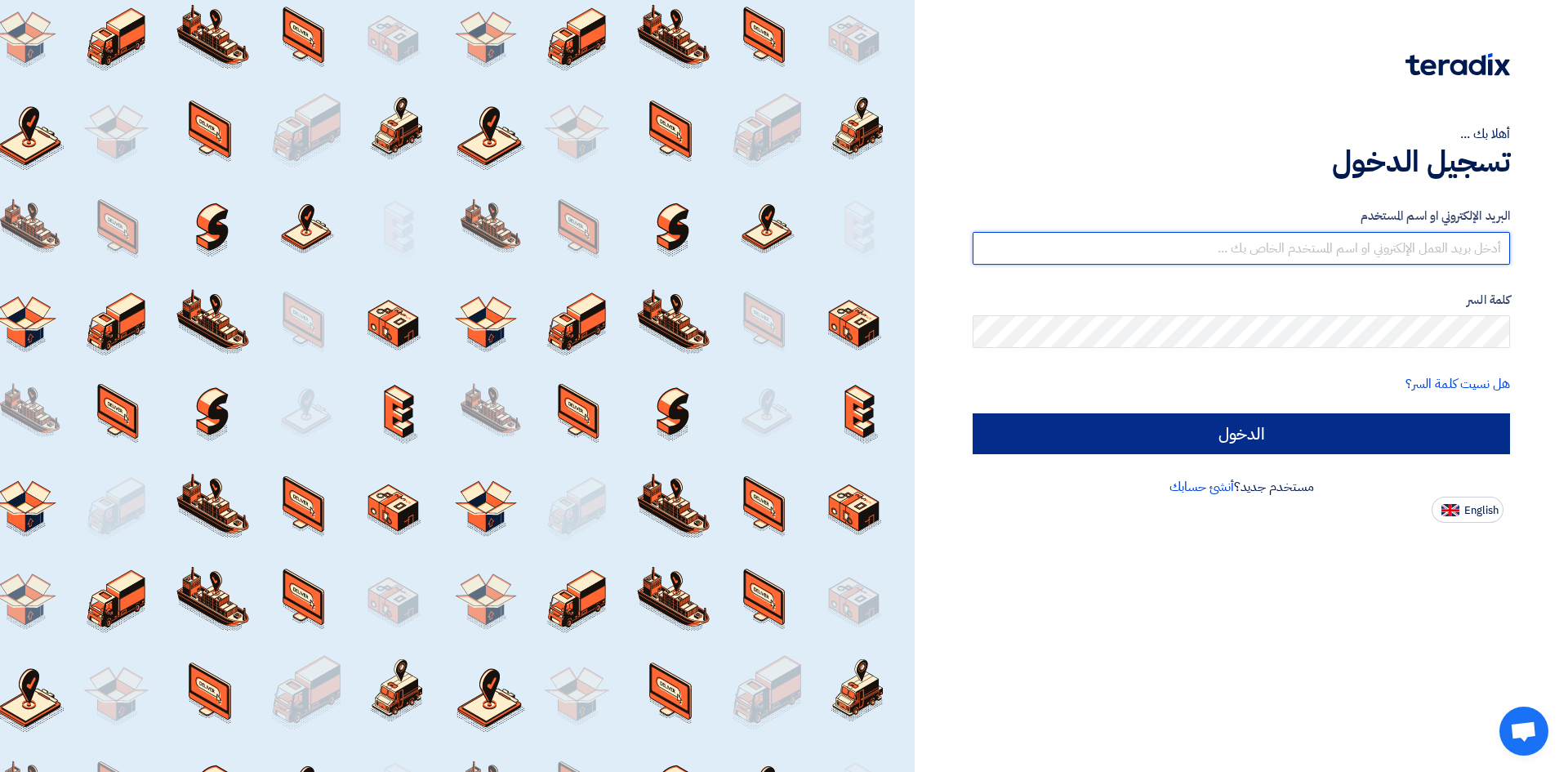
type input "[EMAIL_ADDRESS][PERSON_NAME][DOMAIN_NAME]"
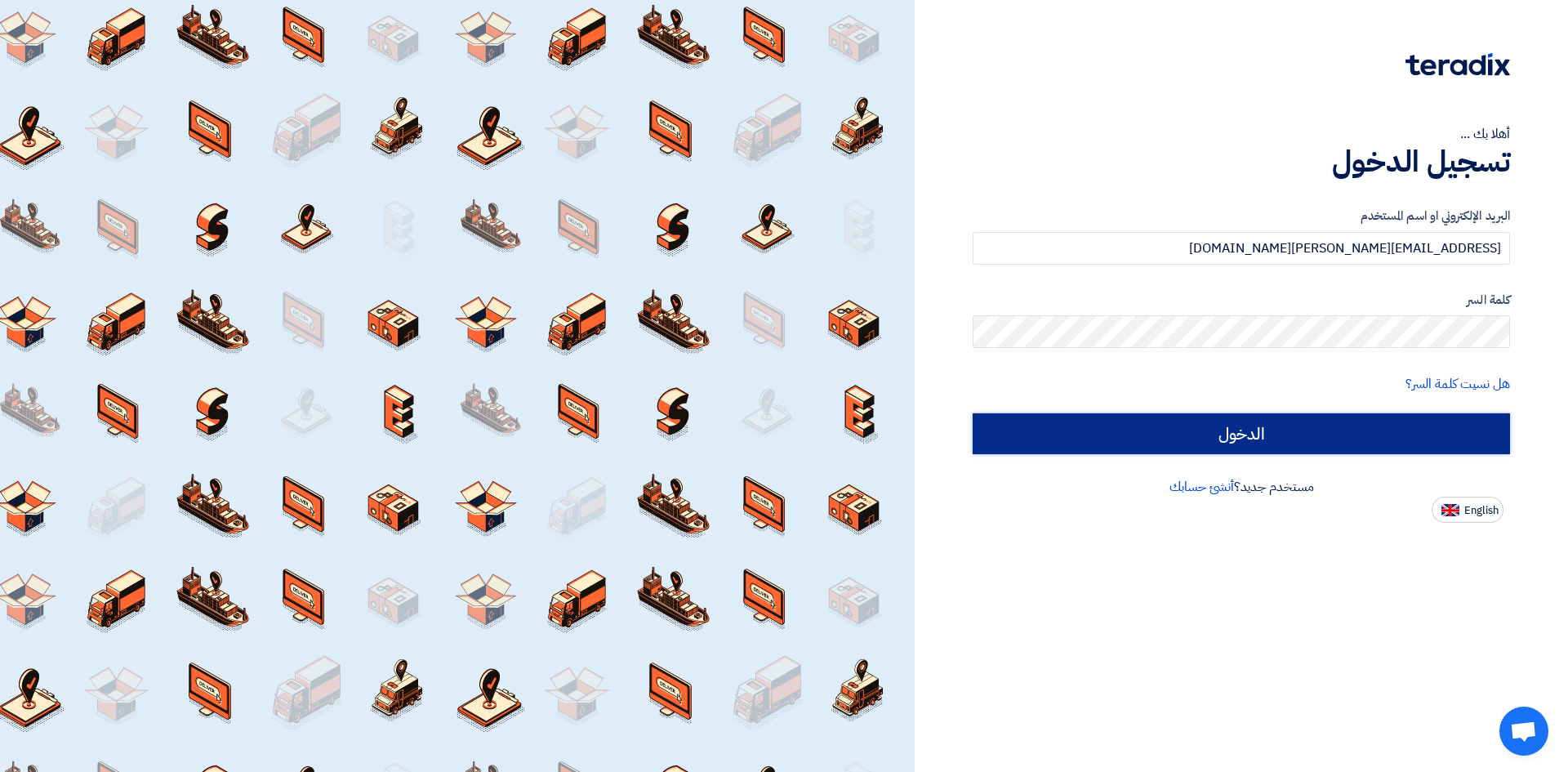
click at [1267, 429] on input "الدخول" at bounding box center [1240, 433] width 537 height 41
type input "Sign in"
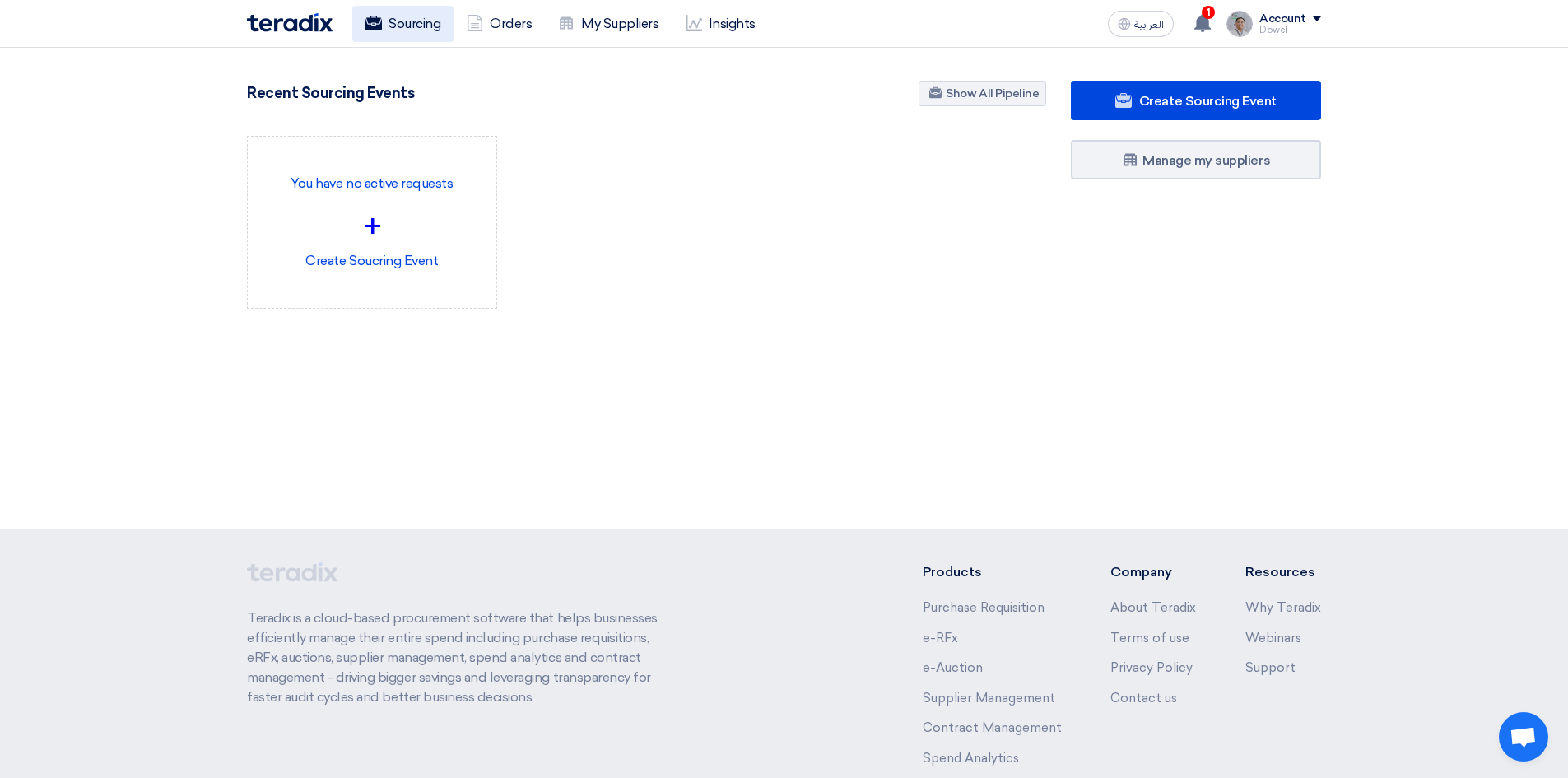
click at [389, 22] on link "Sourcing" at bounding box center [402, 23] width 101 height 36
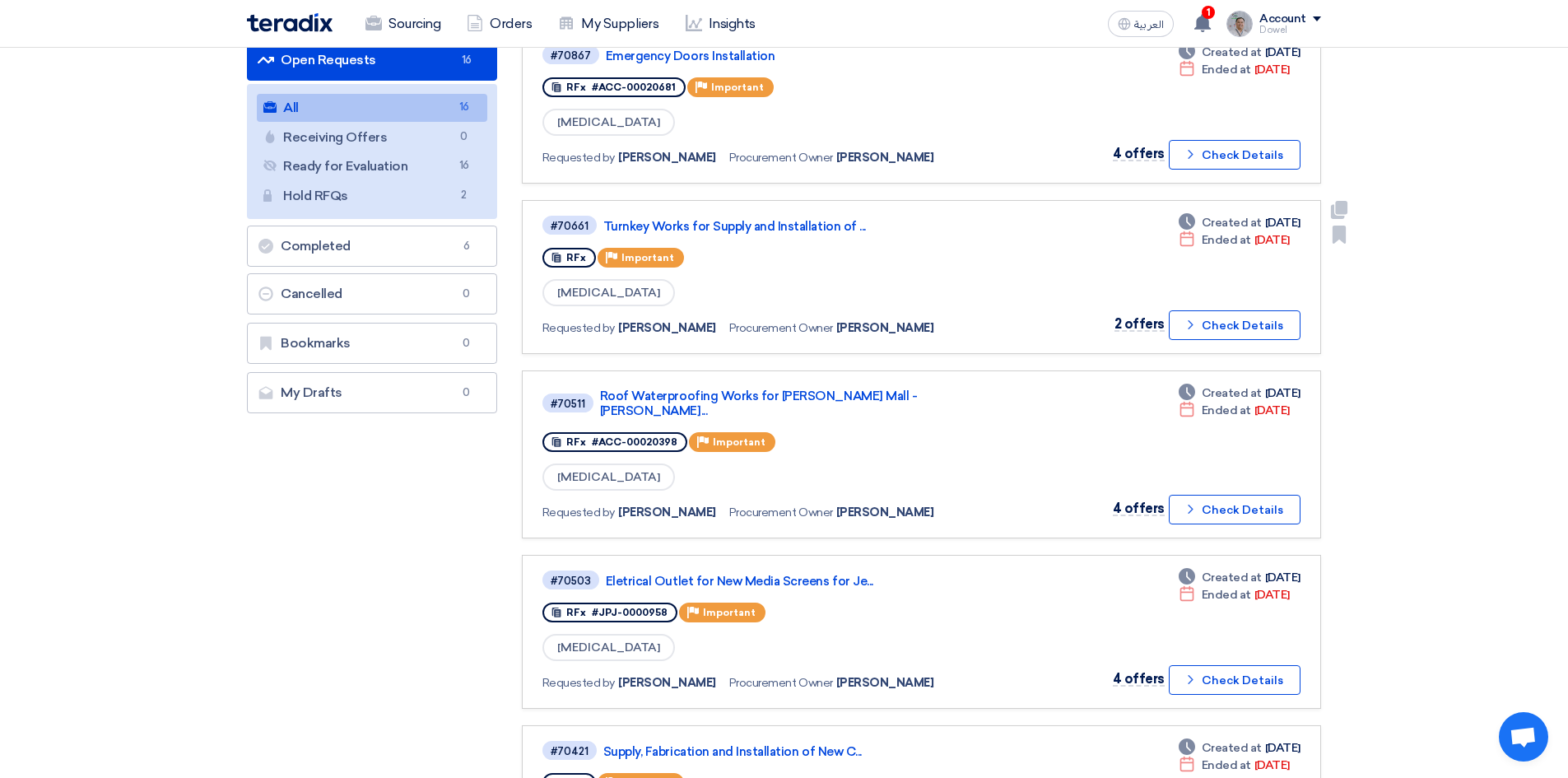
scroll to position [164, 0]
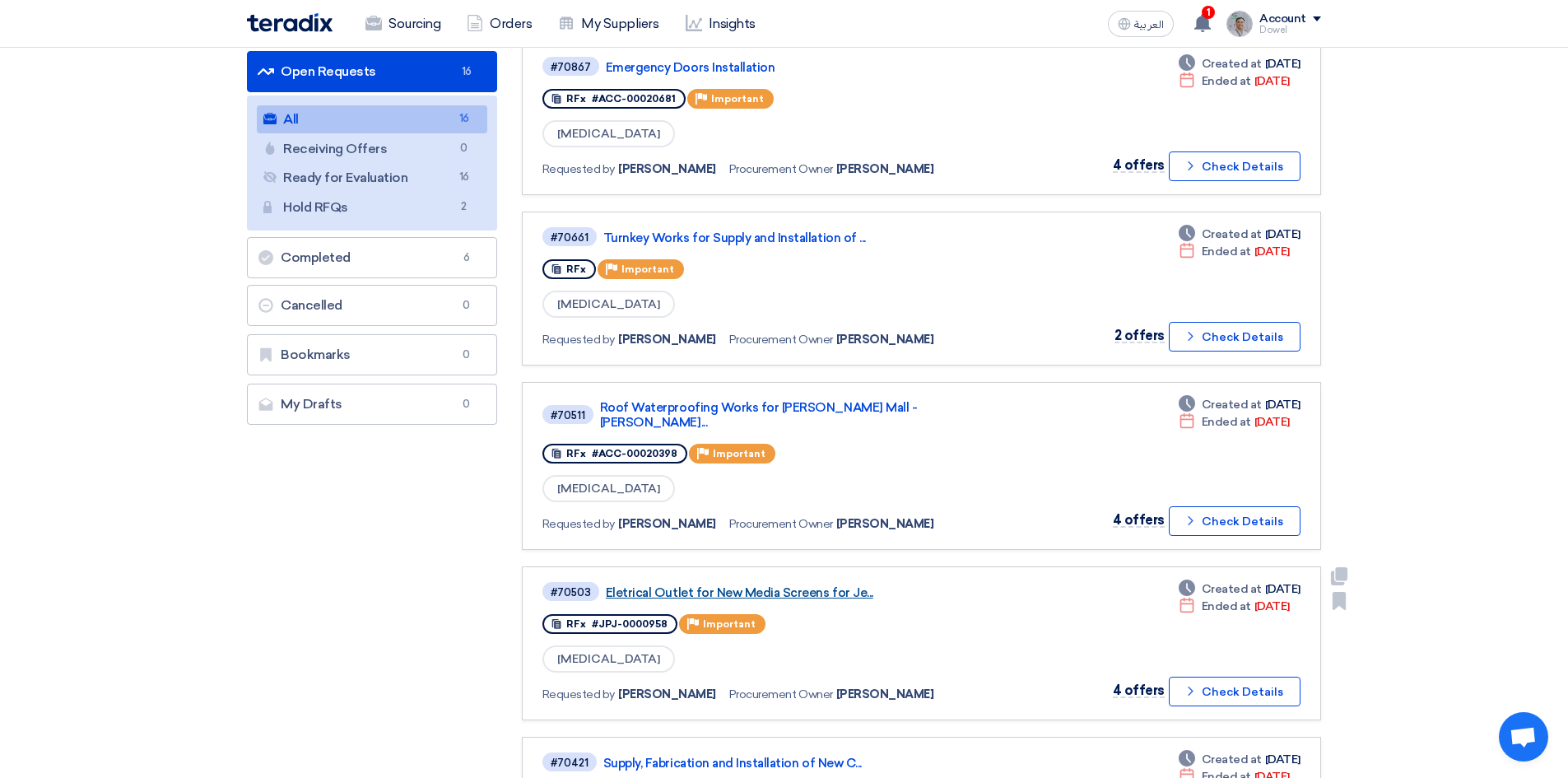
click at [742, 585] on link "Eletrical Outlet for New Media Screens for Je..." at bounding box center [811, 593] width 411 height 15
